Goal: Task Accomplishment & Management: Use online tool/utility

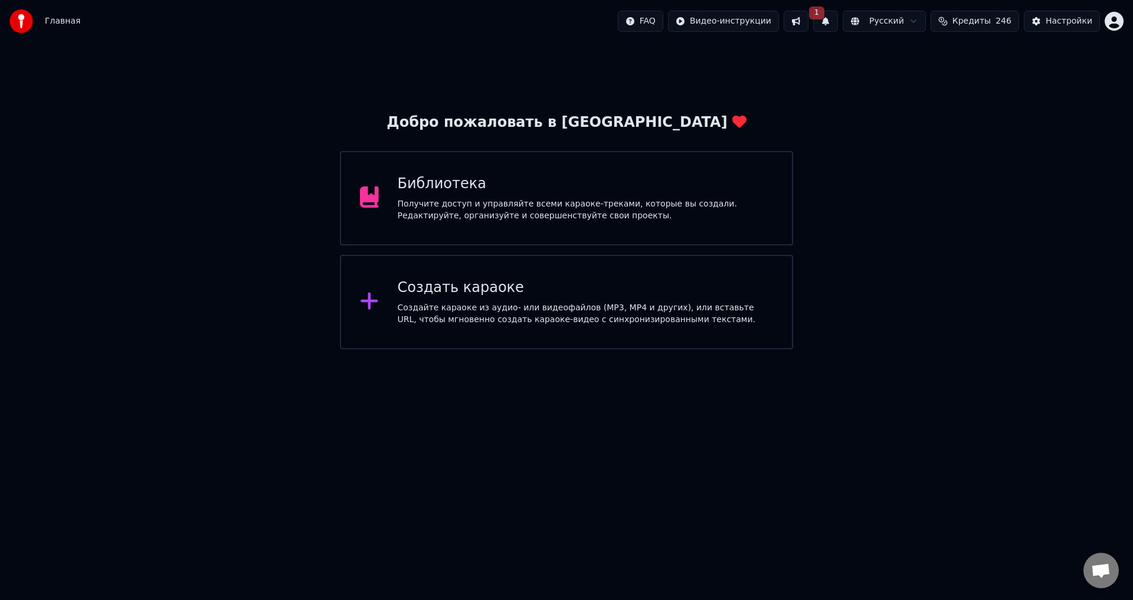
click at [837, 21] on button "1" at bounding box center [826, 21] width 25 height 21
click at [930, 57] on button "Обновить" at bounding box center [930, 58] width 62 height 21
